Goal: Task Accomplishment & Management: Manage account settings

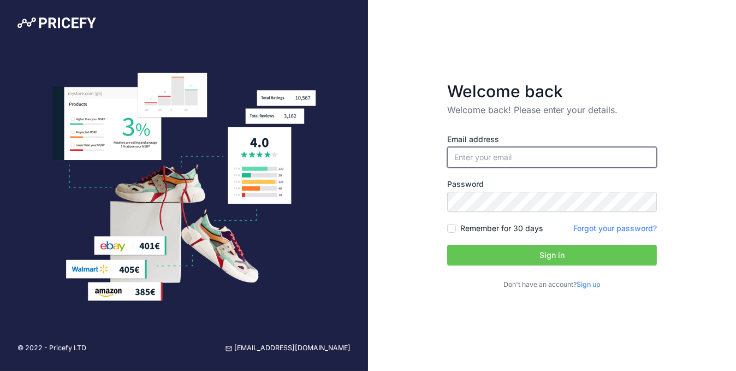
click at [468, 149] on input "email" at bounding box center [552, 157] width 210 height 21
type input "[PERSON_NAME][EMAIL_ADDRESS][PERSON_NAME][DOMAIN_NAME]"
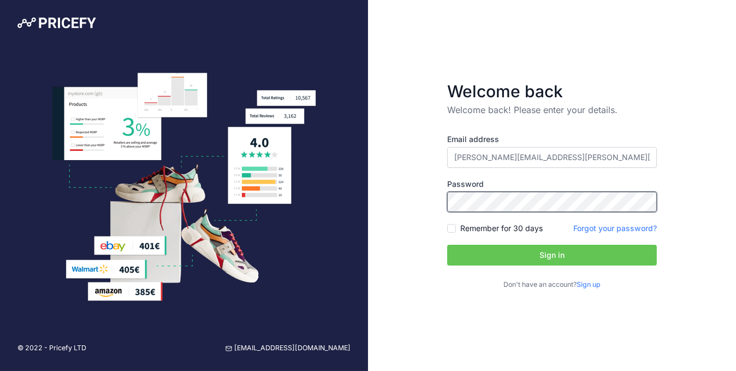
click at [447, 245] on button "Sign in" at bounding box center [552, 255] width 210 height 21
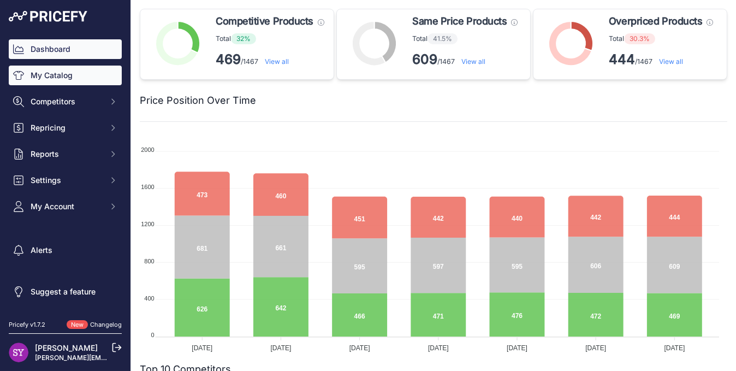
click at [73, 78] on link "My Catalog" at bounding box center [65, 76] width 113 height 20
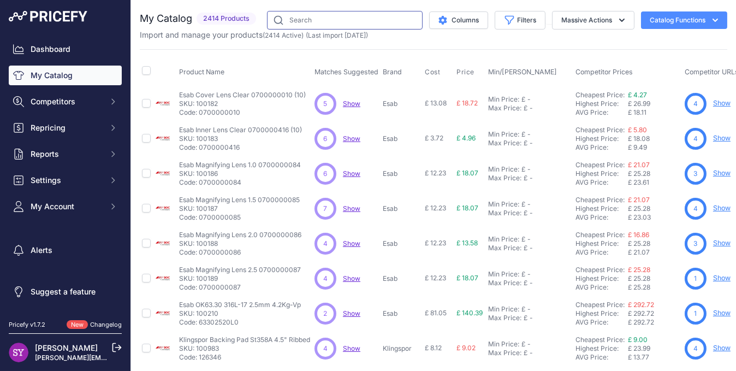
click at [326, 20] on input "text" at bounding box center [345, 20] width 156 height 19
type input "115151"
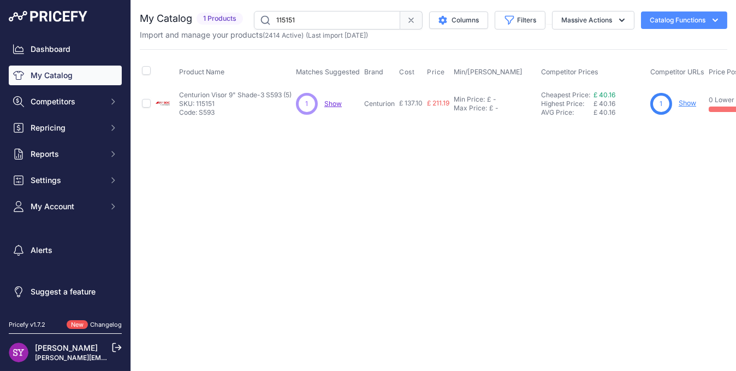
click at [687, 99] on link "Show" at bounding box center [687, 103] width 17 height 8
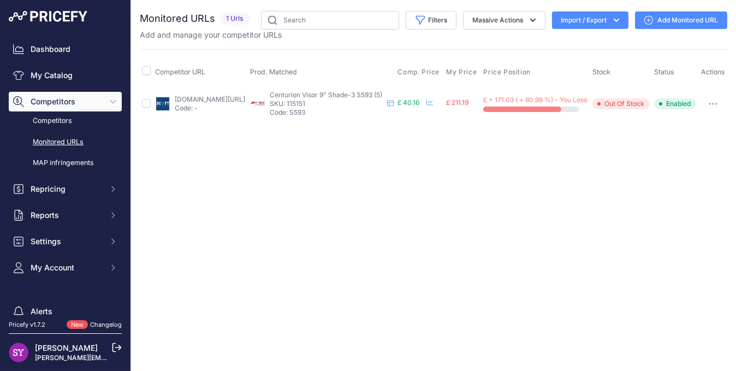
click at [192, 103] on link "[DOMAIN_NAME][URL]" at bounding box center [210, 99] width 70 height 8
click at [711, 105] on icon "button" at bounding box center [713, 104] width 9 height 2
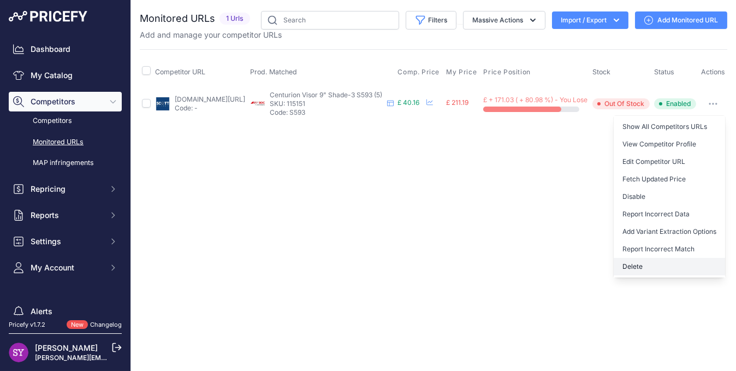
click at [645, 267] on button "Delete" at bounding box center [669, 266] width 111 height 17
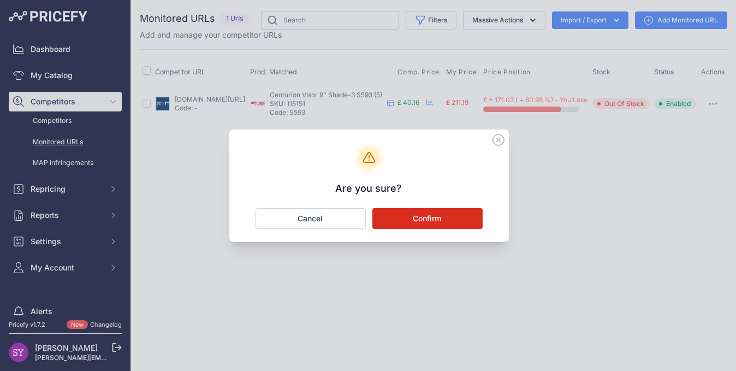
click at [436, 216] on button "Confirm" at bounding box center [427, 218] width 110 height 21
